Goal: Information Seeking & Learning: Learn about a topic

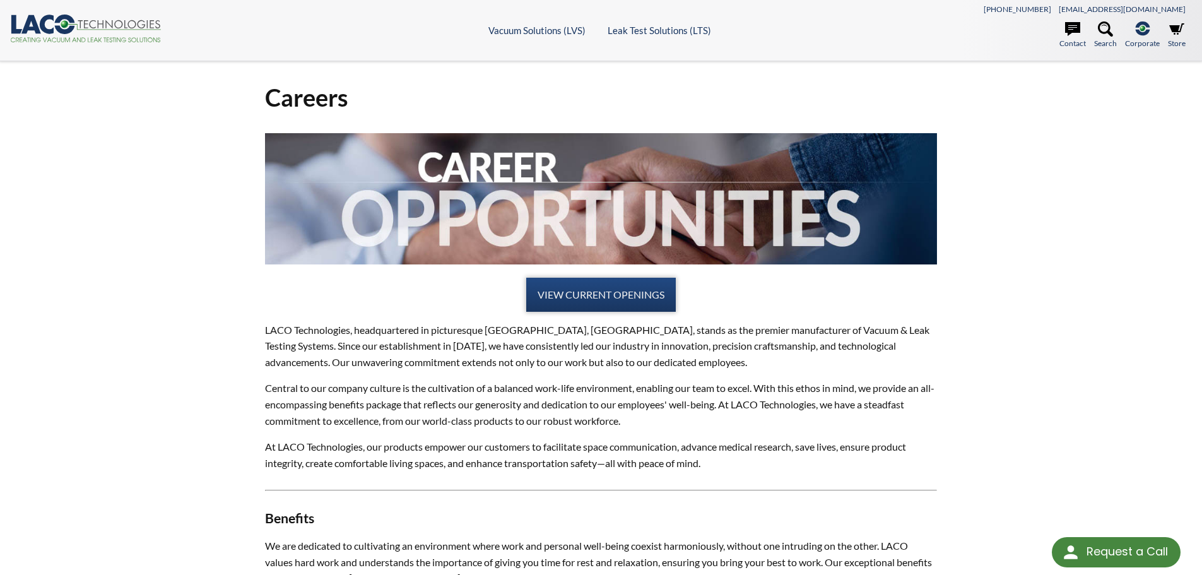
click at [583, 289] on link "VIEW CURRENT OPENINGS" at bounding box center [601, 295] width 150 height 34
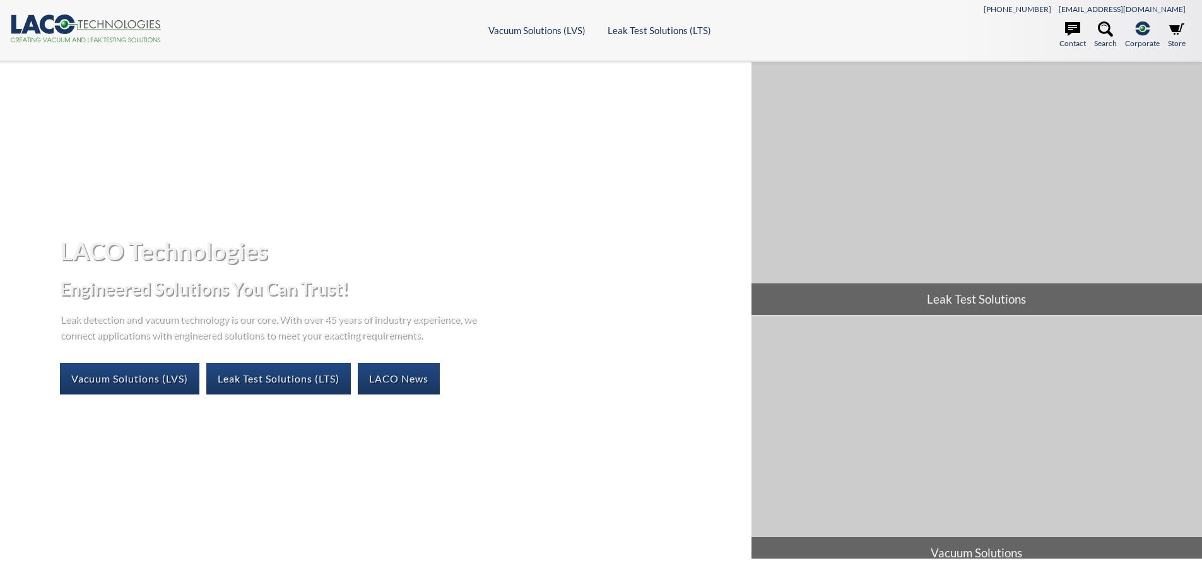
select select "Language Translate Widget"
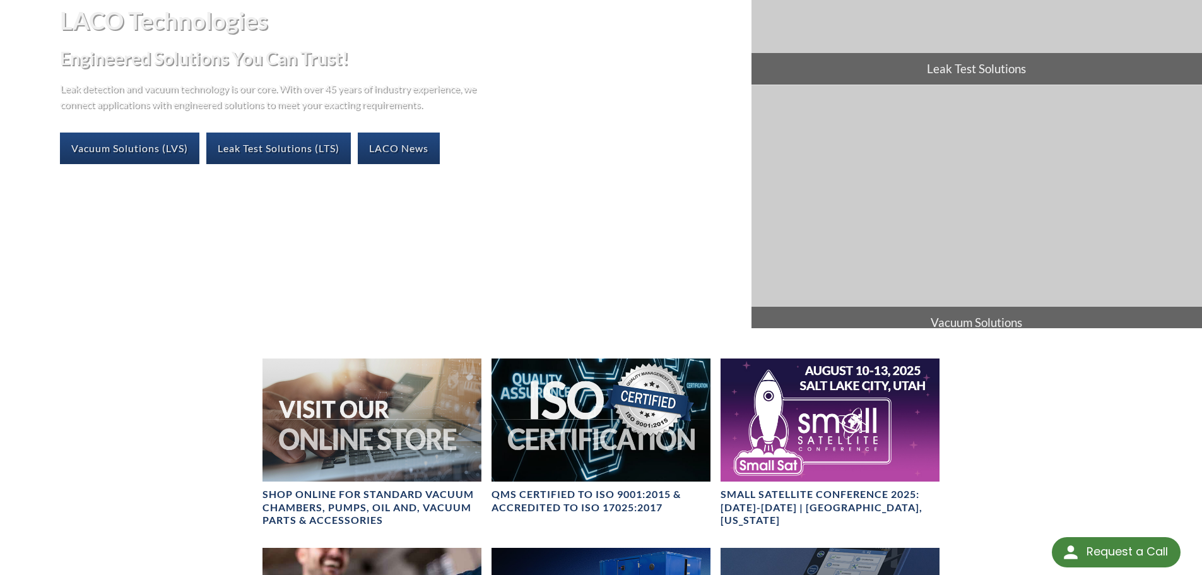
scroll to position [252, 0]
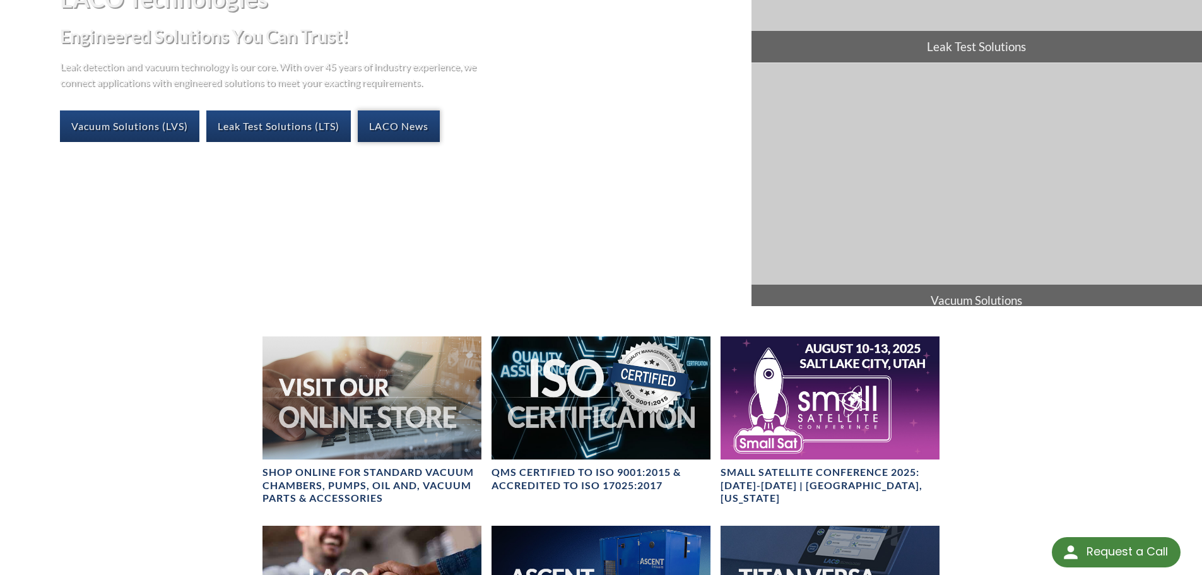
click at [391, 124] on link "LACO News" at bounding box center [399, 126] width 82 height 32
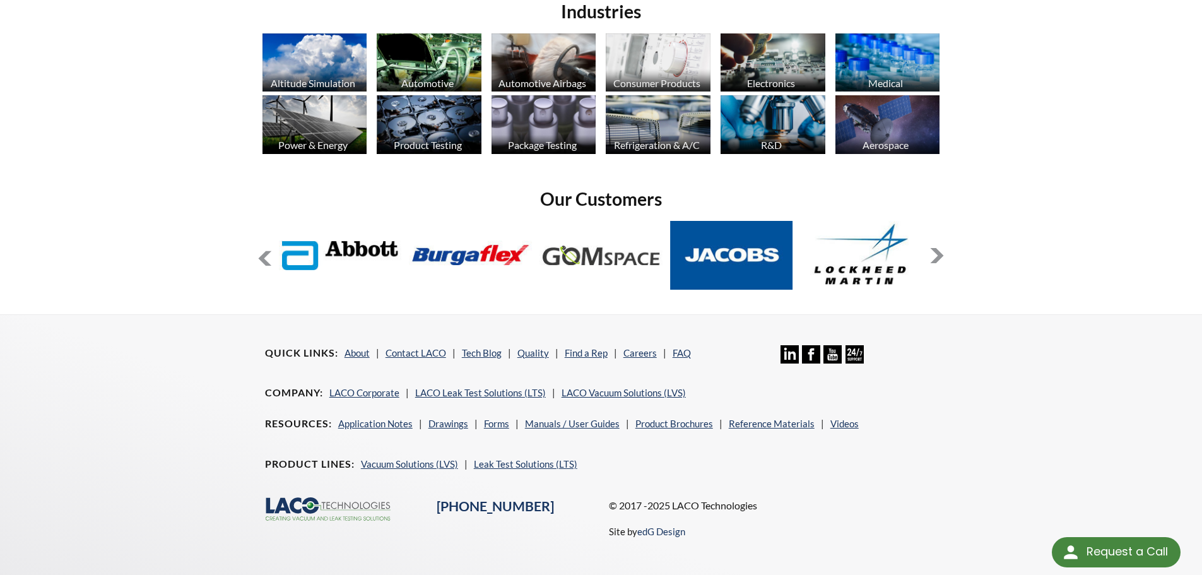
scroll to position [1012, 0]
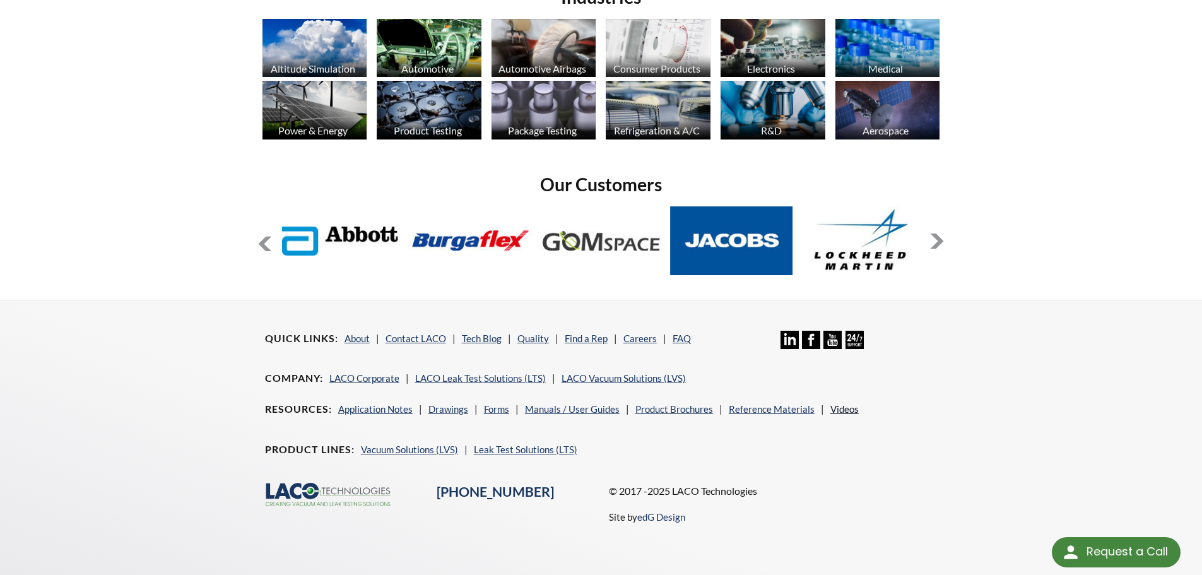
click at [841, 409] on link "Videos" at bounding box center [844, 408] width 28 height 11
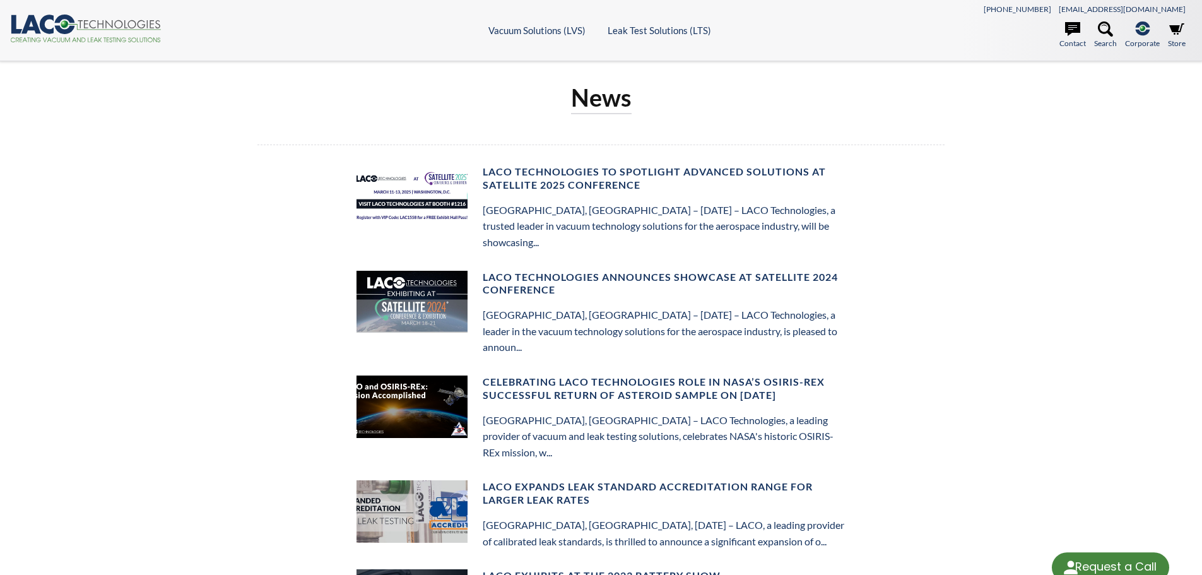
select select "Language Translate Widget"
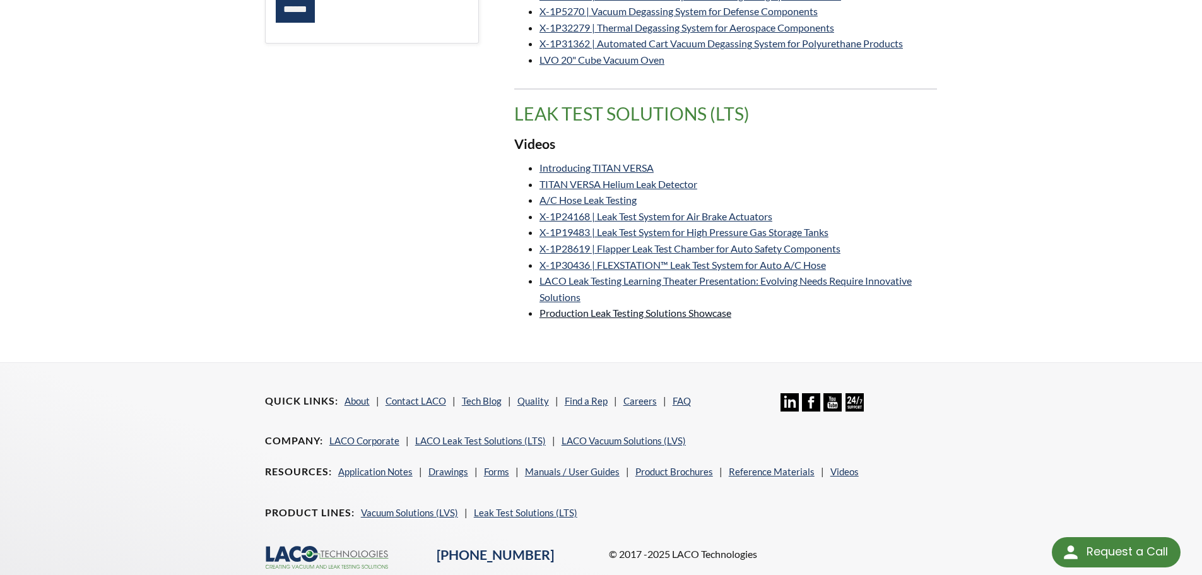
scroll to position [315, 0]
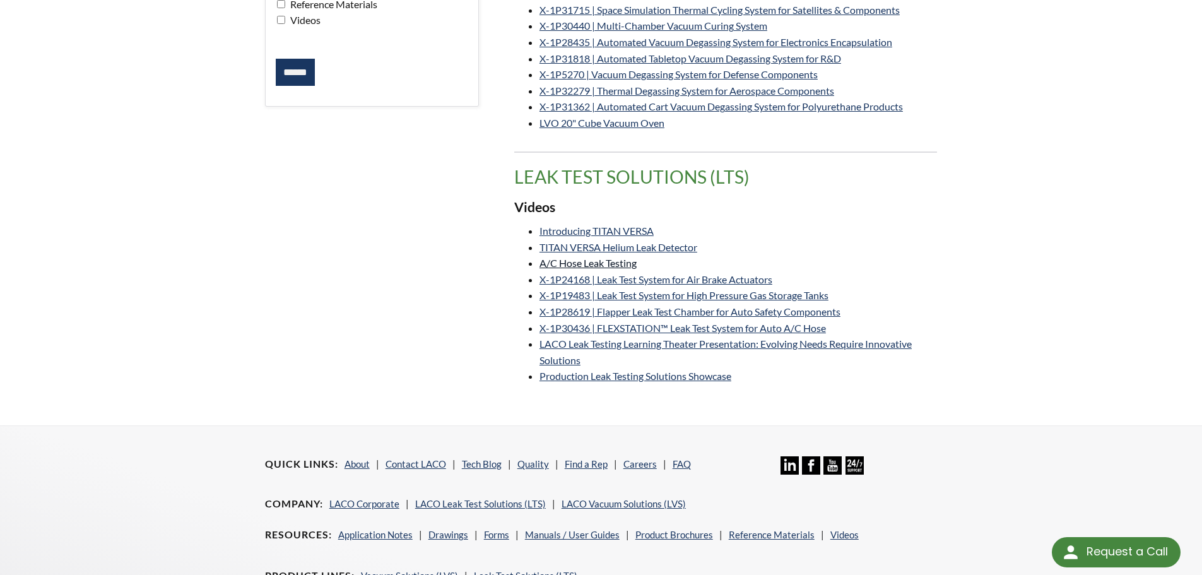
click at [606, 261] on link "A/C Hose Leak Testing" at bounding box center [587, 263] width 97 height 12
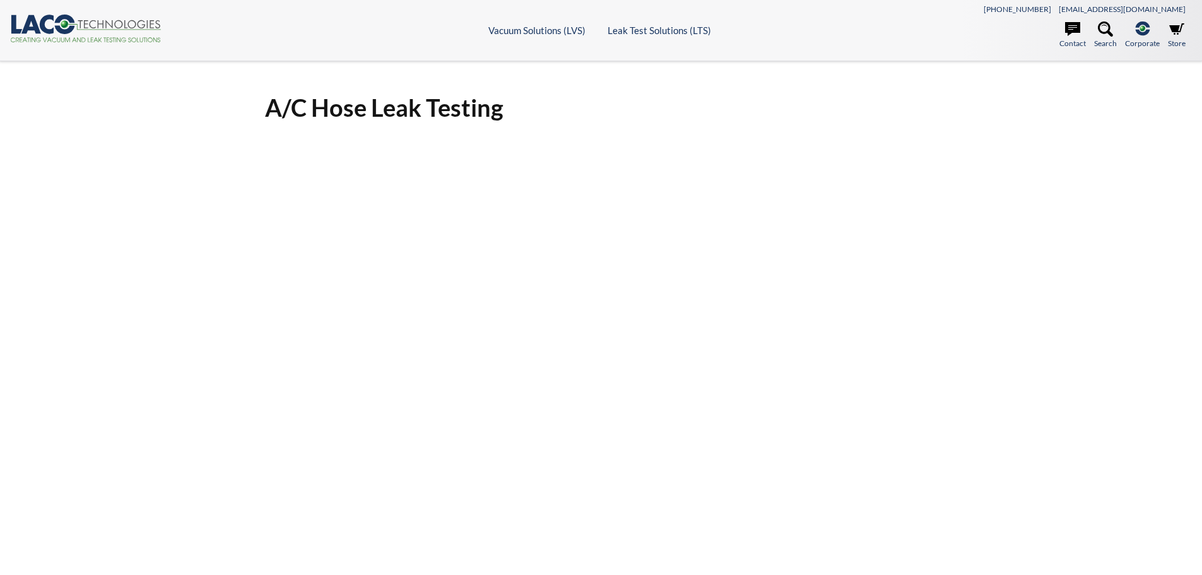
select select "Language Translate Widget"
